Goal: Find specific page/section: Find specific page/section

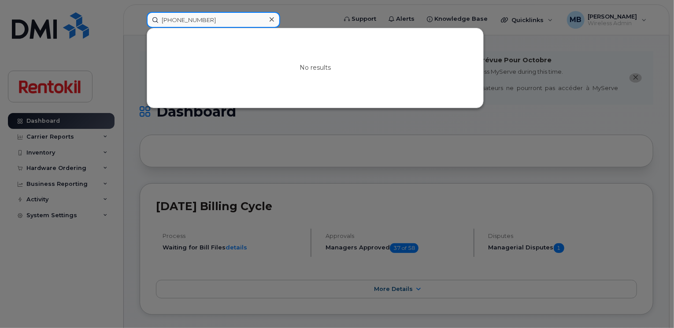
drag, startPoint x: 206, startPoint y: 19, endPoint x: 152, endPoint y: 10, distance: 55.4
click at [152, 12] on div "[PHONE_NUMBER] No results" at bounding box center [239, 20] width 198 height 16
paste input "[PHONE_NUMBER]"
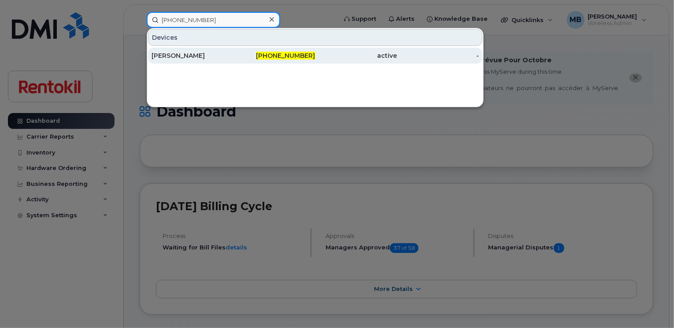
type input "[PHONE_NUMBER]"
click at [215, 55] on div "[PERSON_NAME]" at bounding box center [193, 55] width 82 height 9
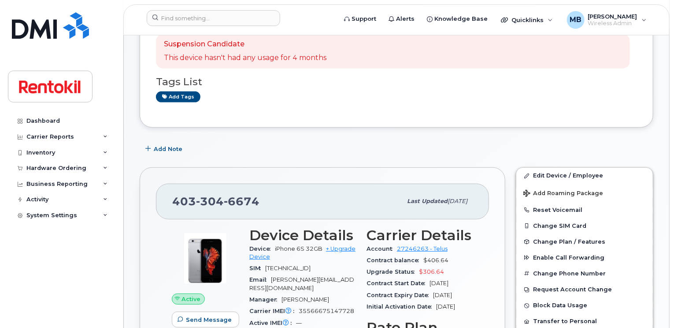
scroll to position [178, 0]
